Goal: Task Accomplishment & Management: Complete application form

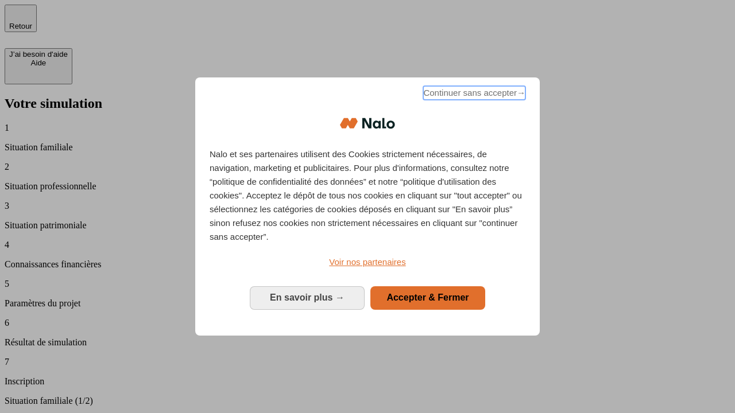
click at [473, 95] on span "Continuer sans accepter →" at bounding box center [474, 93] width 102 height 14
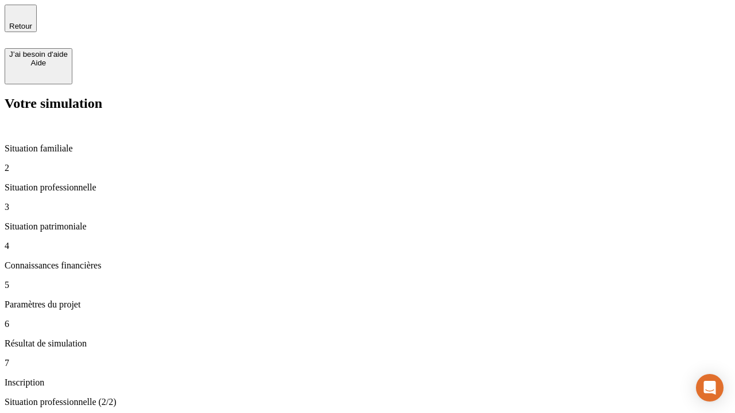
type input "70 000"
type input "1 000"
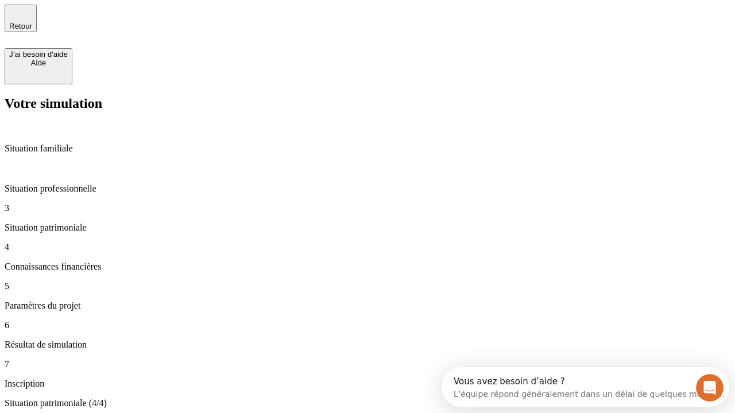
type input "800"
type input "6"
type input "400"
type input "3"
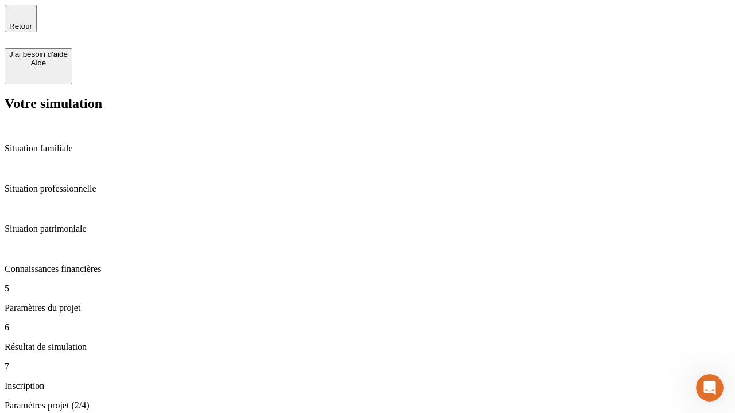
type input "35"
type input "500"
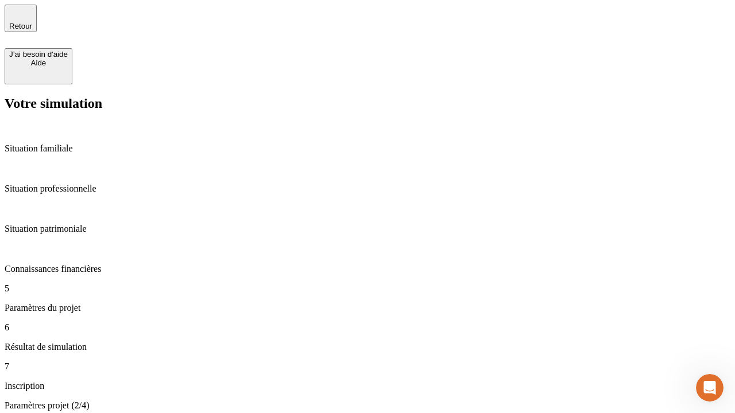
type input "640"
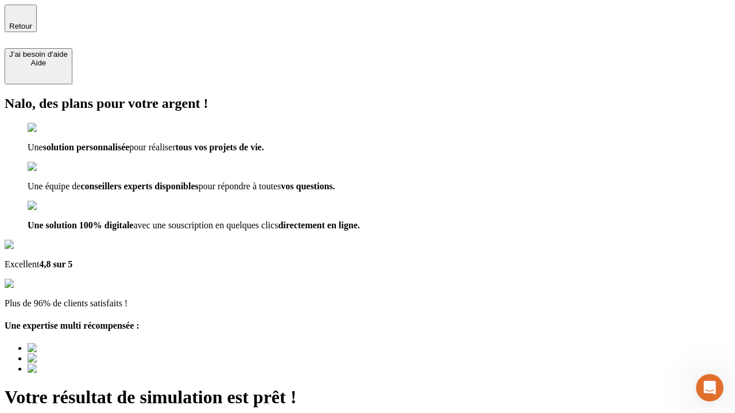
type input "[EMAIL_ADDRESS][DOMAIN_NAME]"
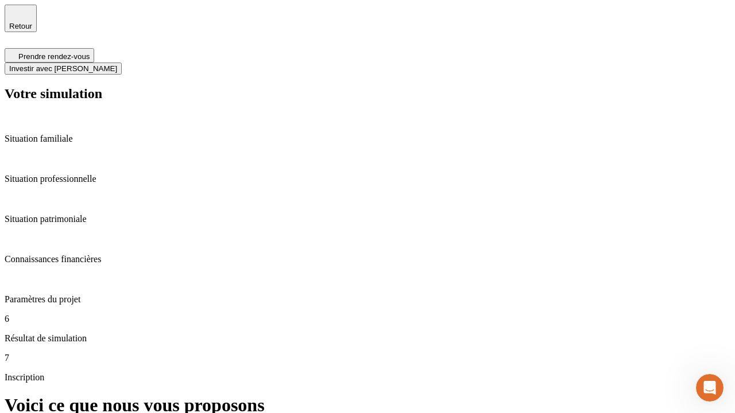
click at [117, 64] on span "Investir avec [PERSON_NAME]" at bounding box center [63, 68] width 108 height 9
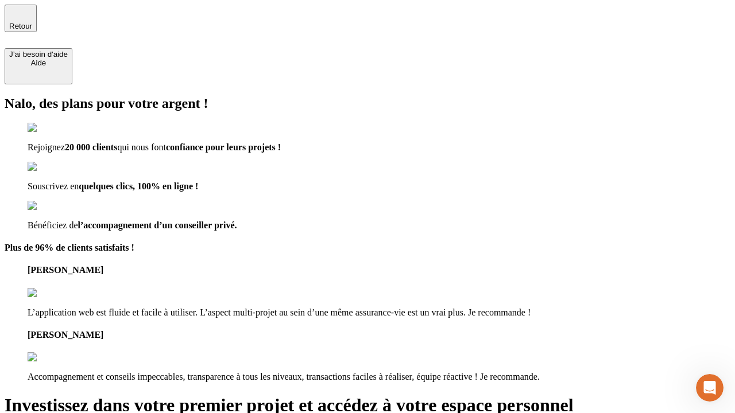
type input "[EMAIL_ADDRESS][DOMAIN_NAME]"
